Goal: Information Seeking & Learning: Learn about a topic

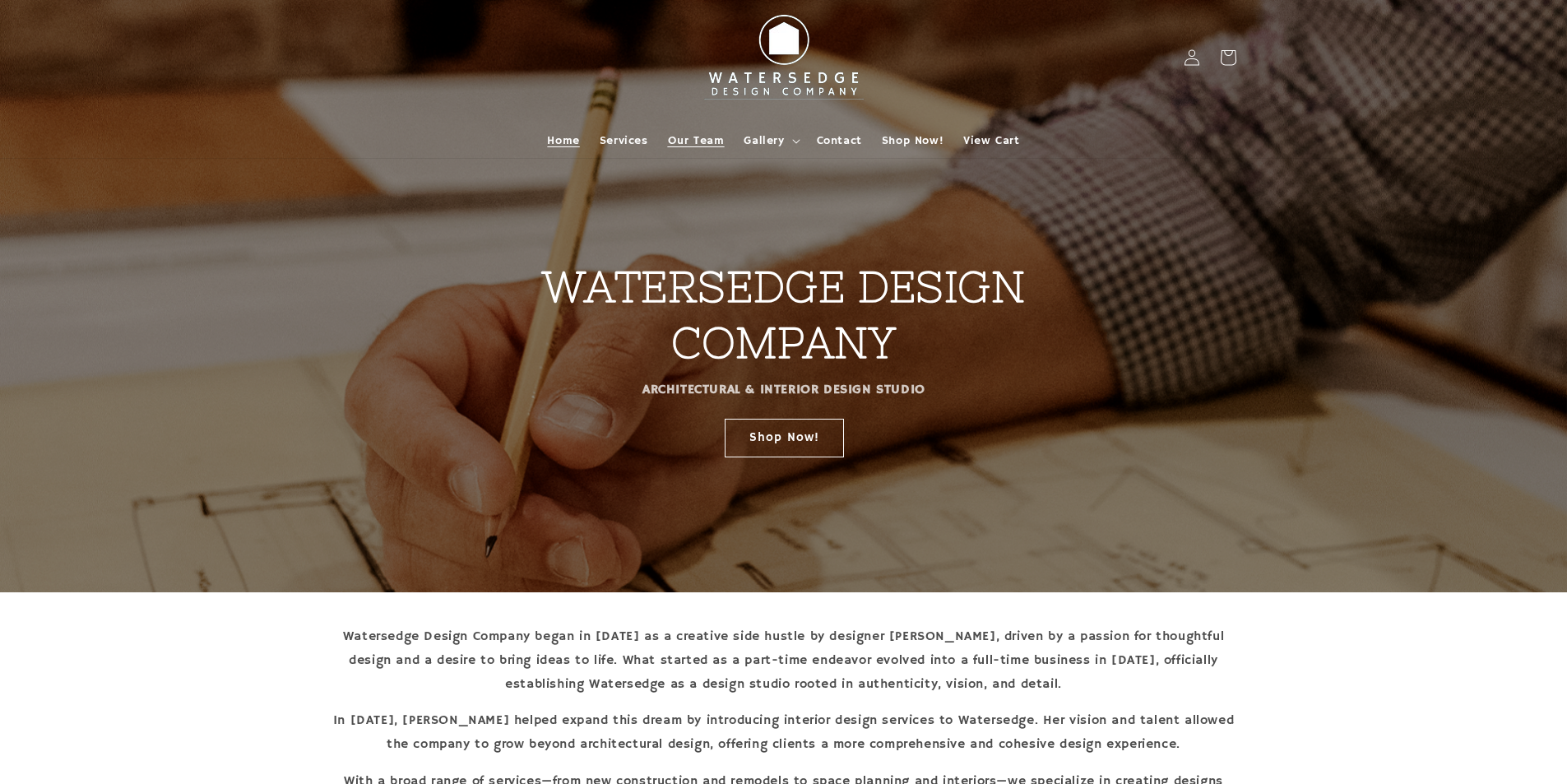
click at [690, 133] on span "Our Team" at bounding box center [696, 140] width 57 height 14
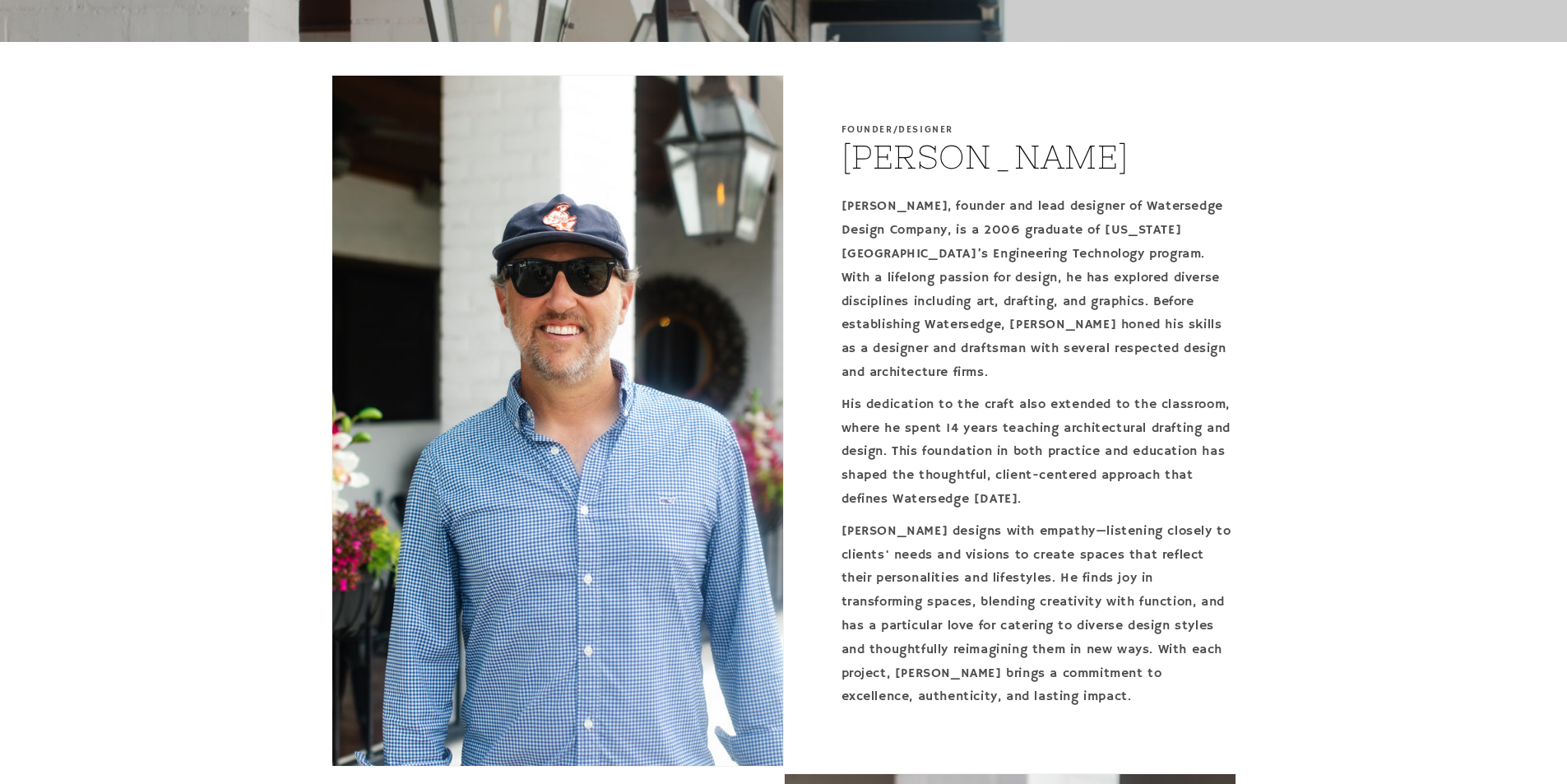
scroll to position [576, 0]
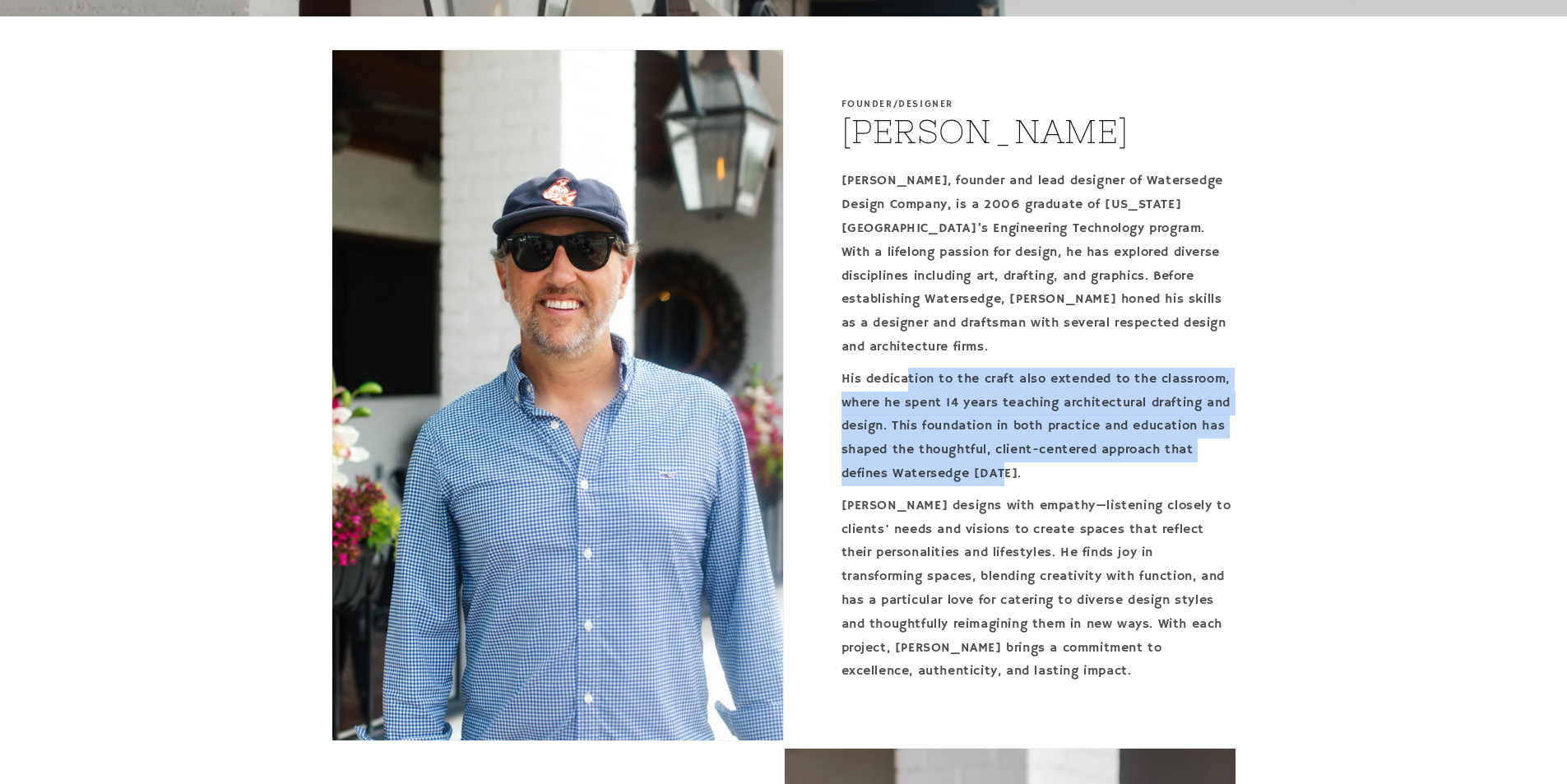
drag, startPoint x: 943, startPoint y: 374, endPoint x: 1108, endPoint y: 474, distance: 192.9
click at [1108, 474] on p "His dedication to the craft also extended to the classroom, where he spent 14 y…" at bounding box center [1039, 427] width 395 height 119
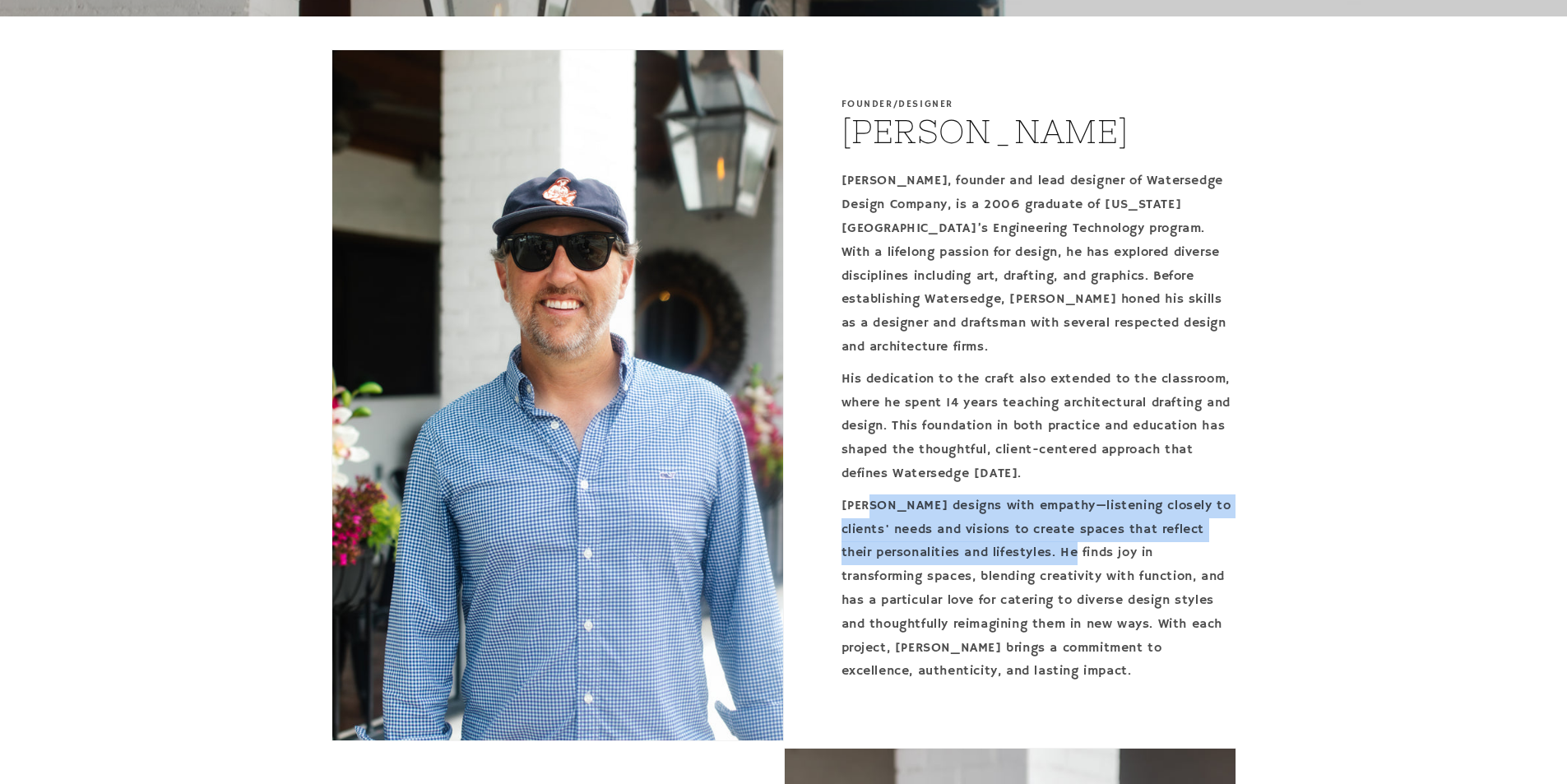
drag, startPoint x: 890, startPoint y: 498, endPoint x: 1115, endPoint y: 554, distance: 231.9
click at [1115, 554] on p "Brandon designs with empathy—listening closely to clients' needs and visions to…" at bounding box center [1039, 588] width 395 height 189
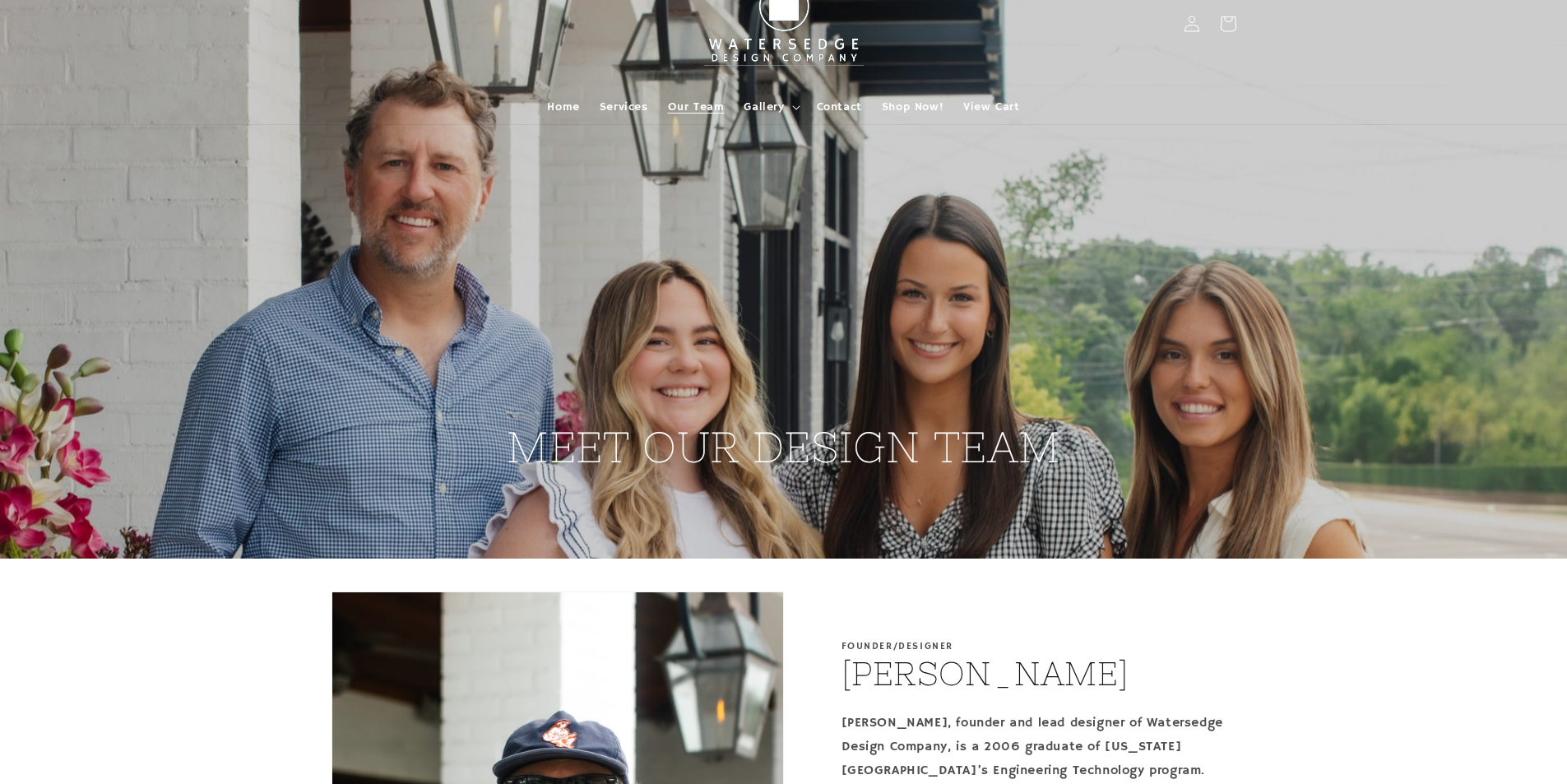
scroll to position [0, 0]
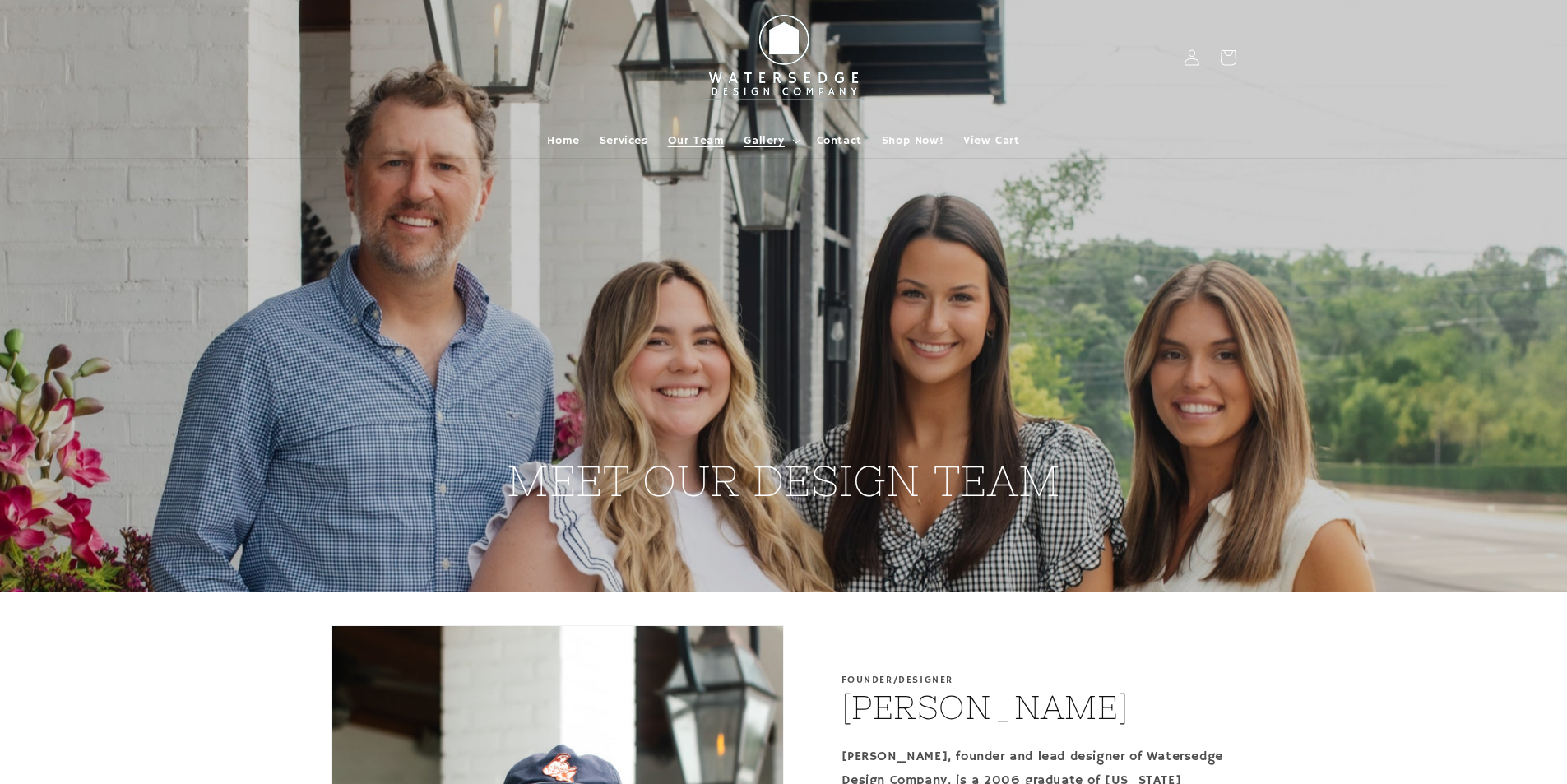
click at [781, 141] on span "Gallery" at bounding box center [764, 140] width 41 height 14
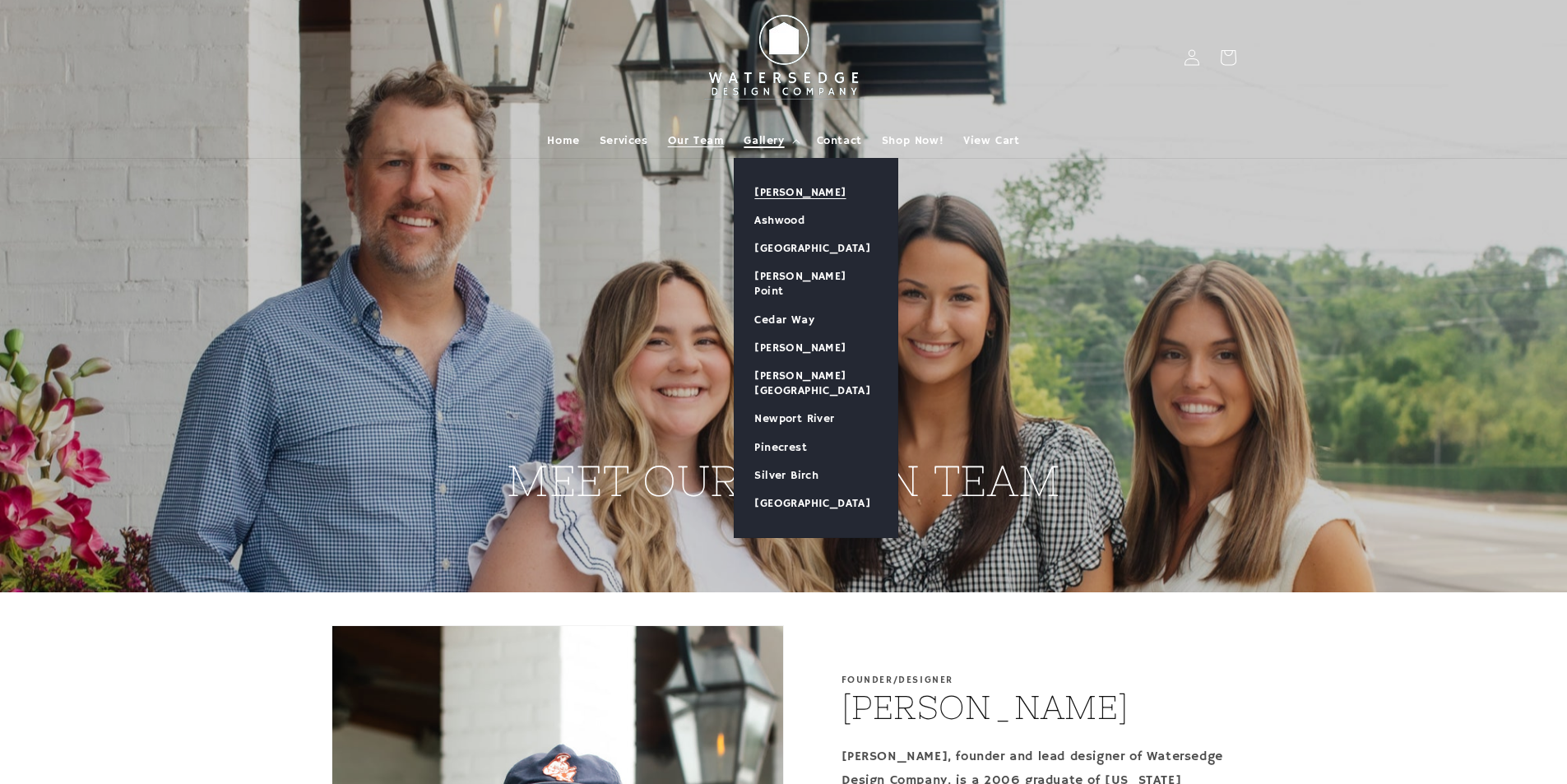
click at [801, 185] on link "[PERSON_NAME]" at bounding box center [816, 192] width 163 height 28
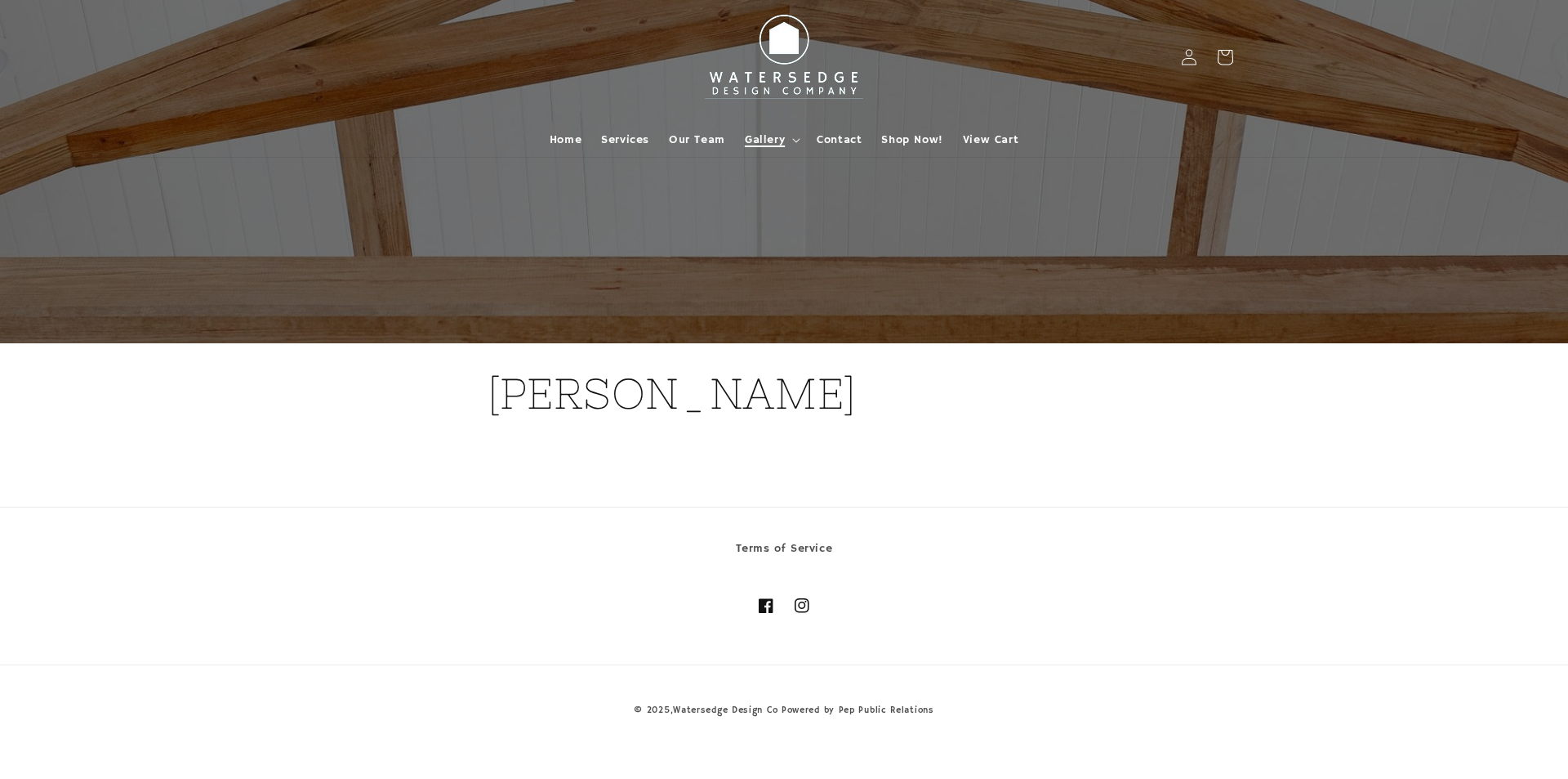
click at [795, 139] on icon at bounding box center [796, 140] width 8 height 5
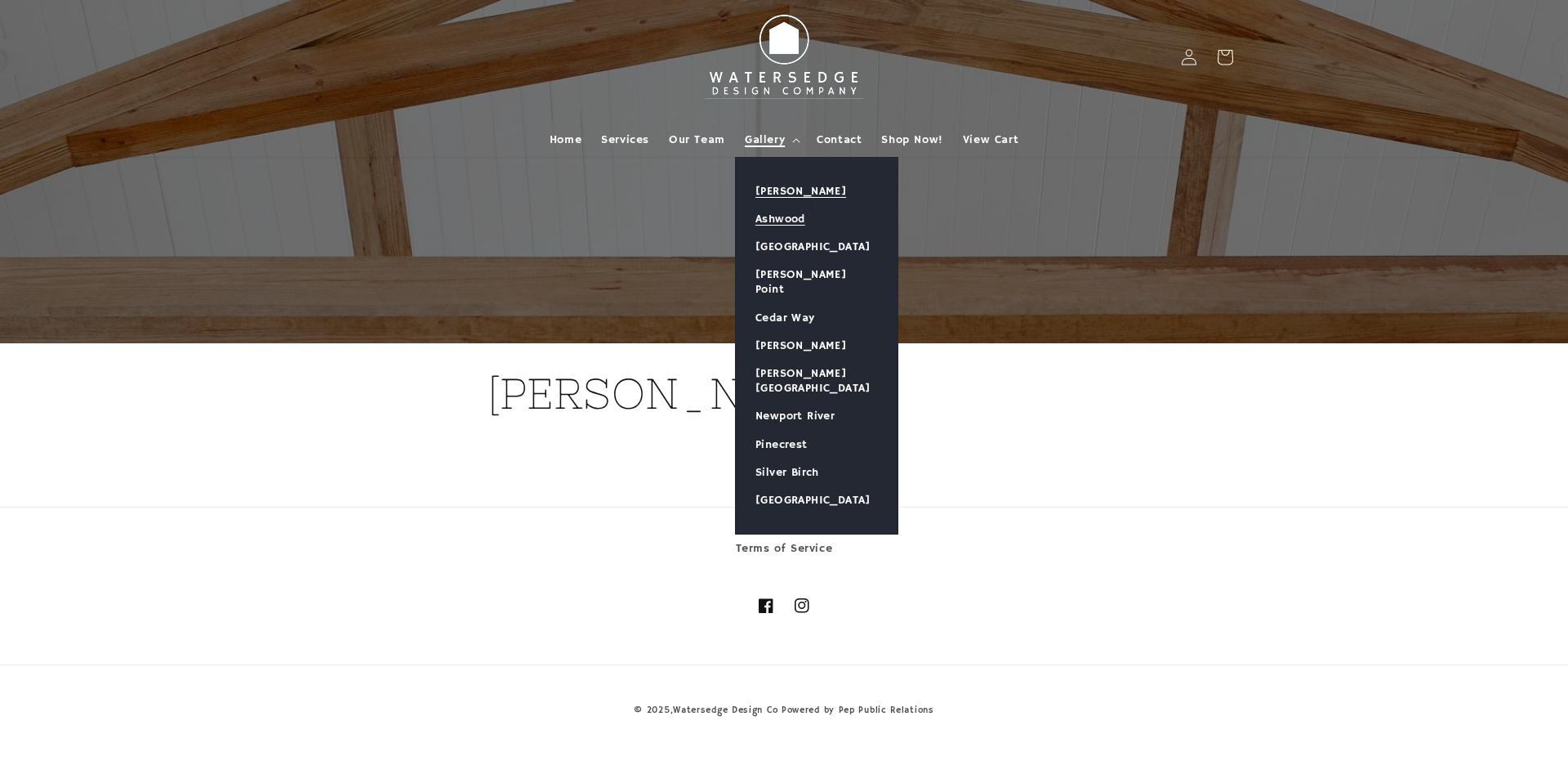
click at [794, 225] on link "Ashwood" at bounding box center [816, 219] width 161 height 28
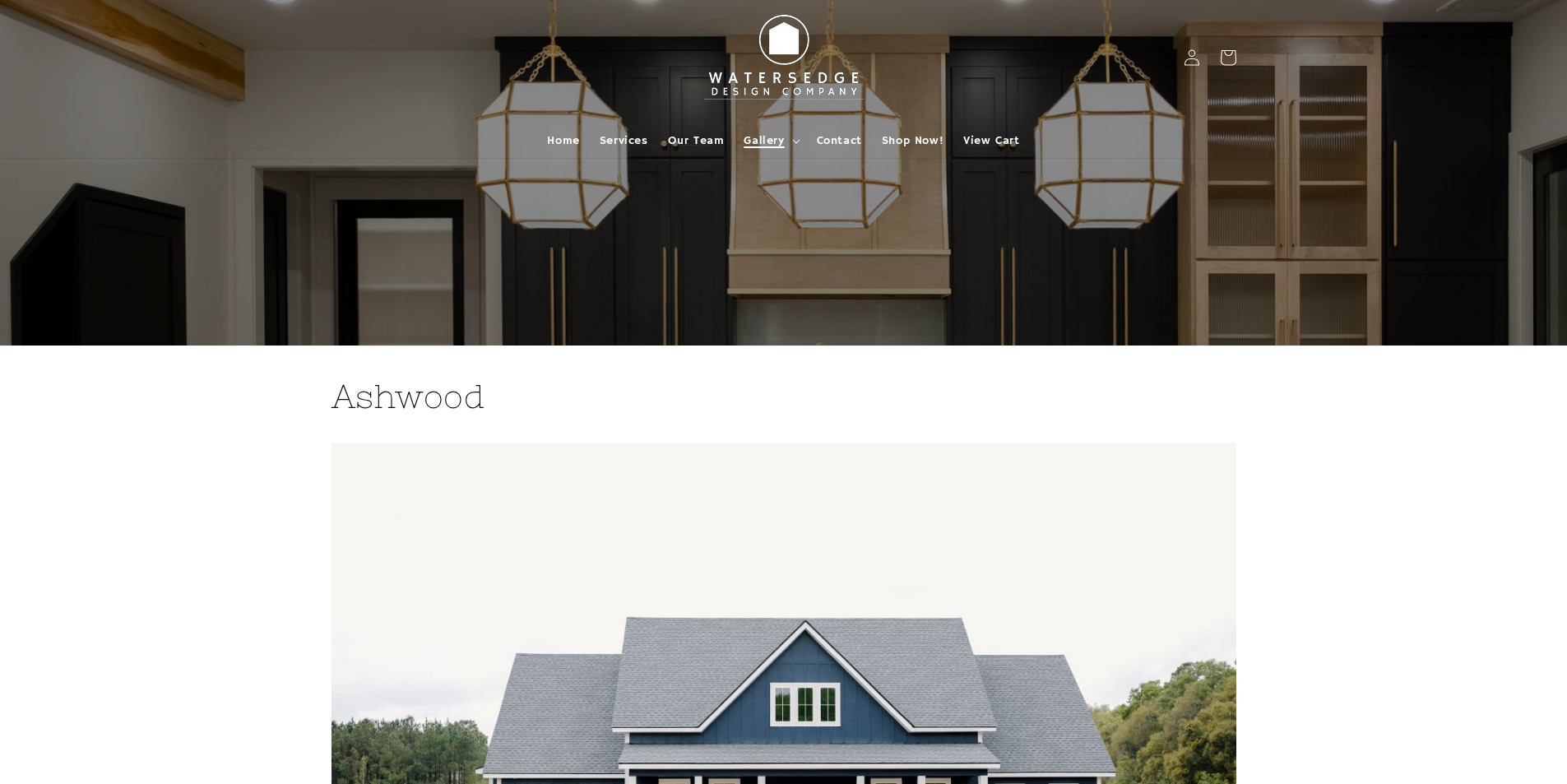
click at [776, 133] on span "Gallery" at bounding box center [764, 140] width 41 height 14
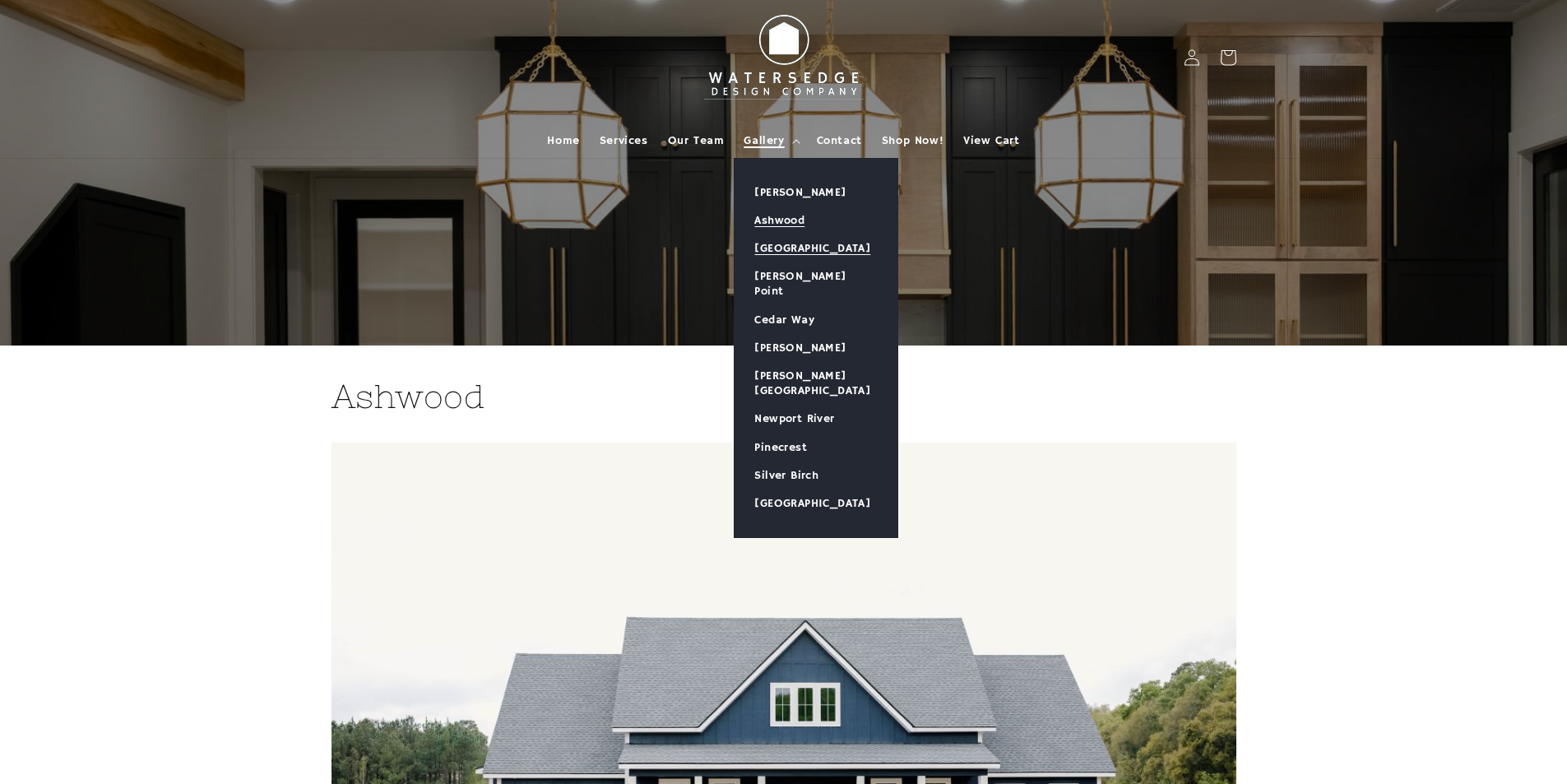
click at [766, 254] on link "[GEOGRAPHIC_DATA]" at bounding box center [816, 248] width 163 height 28
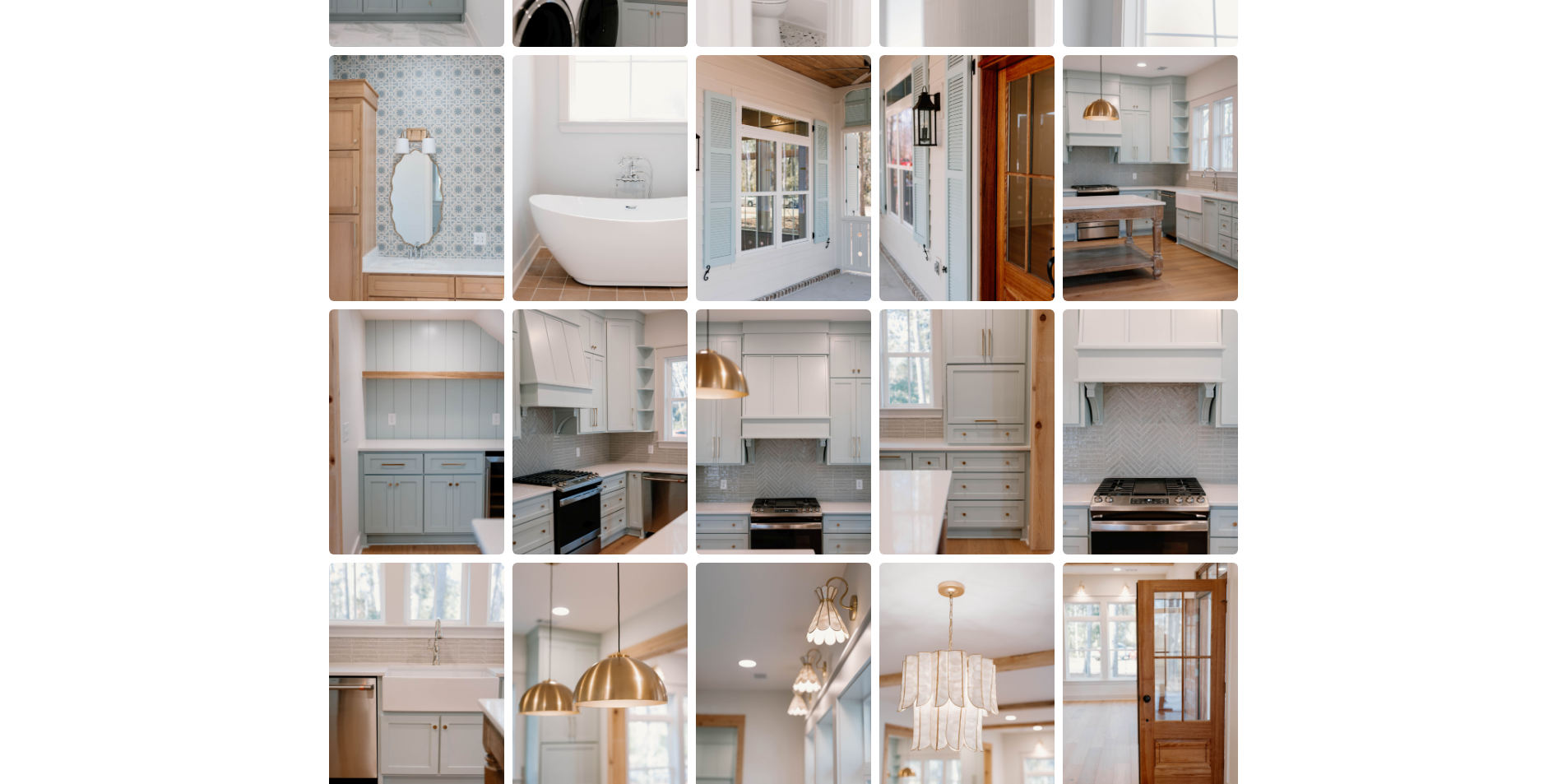
scroll to position [2138, 0]
